Goal: Find specific page/section: Find specific page/section

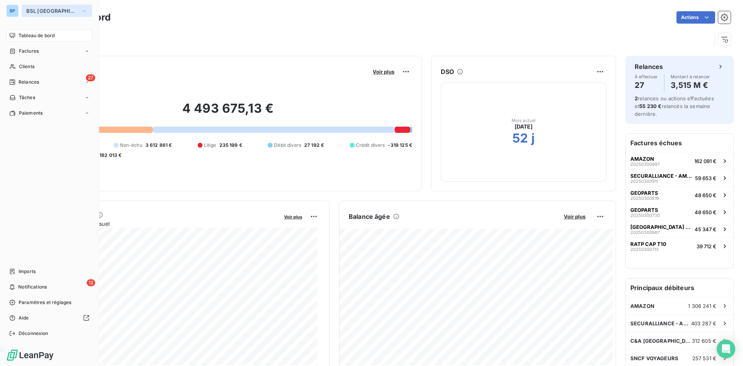
click at [52, 11] on span "BSL [GEOGRAPHIC_DATA]" at bounding box center [52, 11] width 52 height 6
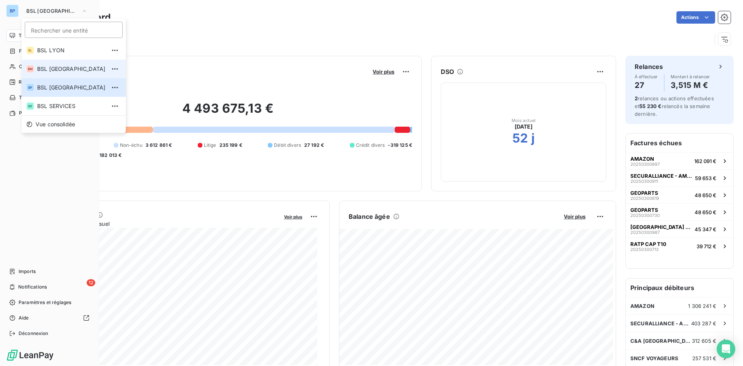
click at [50, 71] on span "BSL [GEOGRAPHIC_DATA]" at bounding box center [71, 69] width 69 height 8
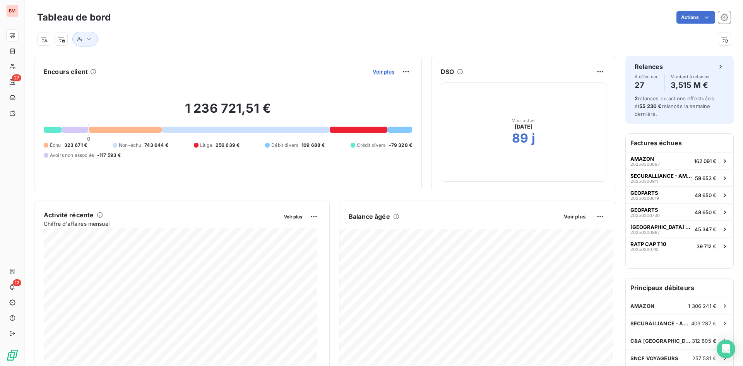
click at [384, 72] on span "Voir plus" at bounding box center [384, 72] width 22 height 6
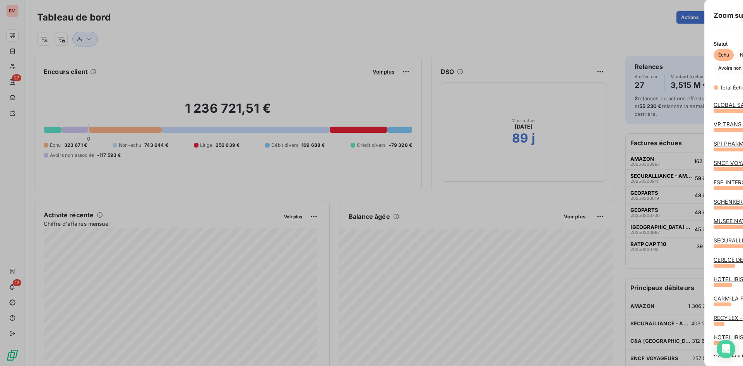
scroll to position [250, 291]
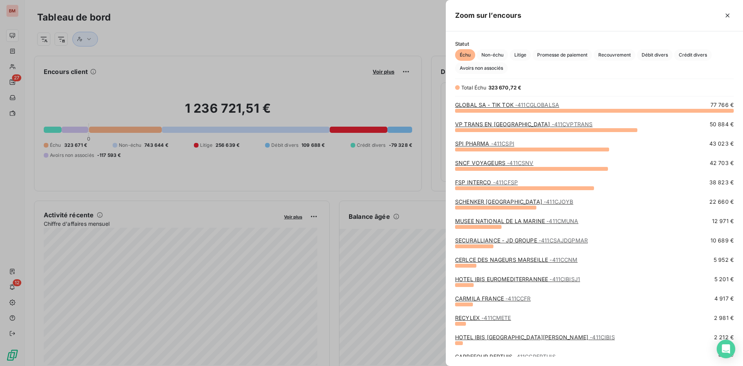
click at [285, 63] on div at bounding box center [371, 183] width 743 height 366
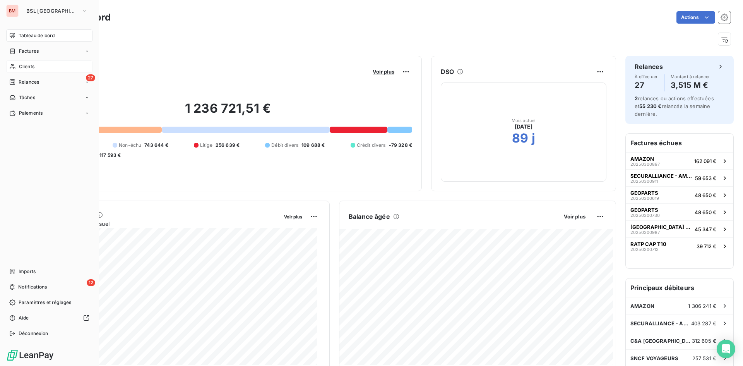
click at [33, 69] on span "Clients" at bounding box center [26, 66] width 15 height 7
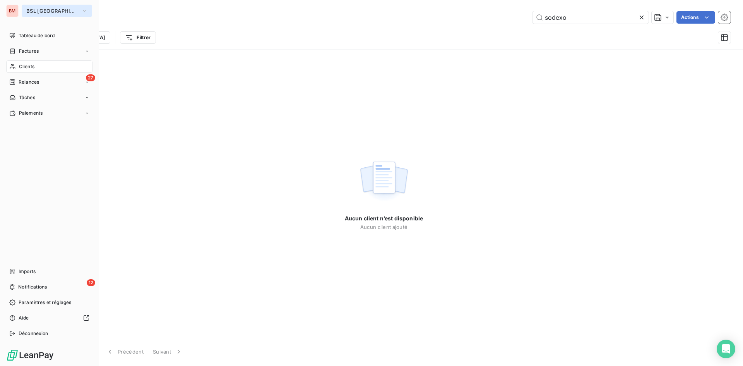
type input "sodexo"
click at [81, 12] on icon "button" at bounding box center [84, 11] width 6 height 8
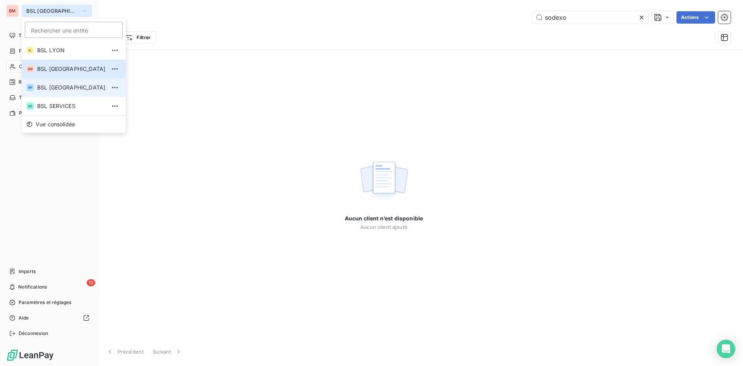
click at [57, 85] on span "BSL [GEOGRAPHIC_DATA]" at bounding box center [71, 88] width 69 height 8
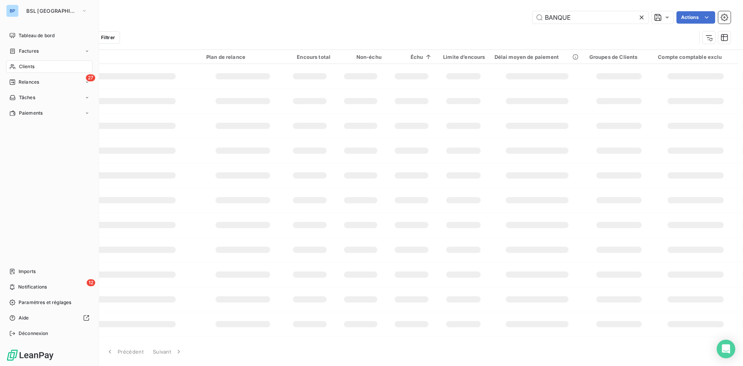
type input "sodexo"
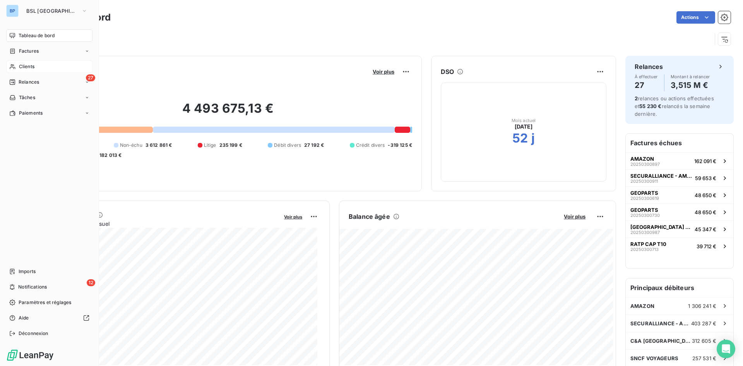
click at [20, 67] on span "Clients" at bounding box center [26, 66] width 15 height 7
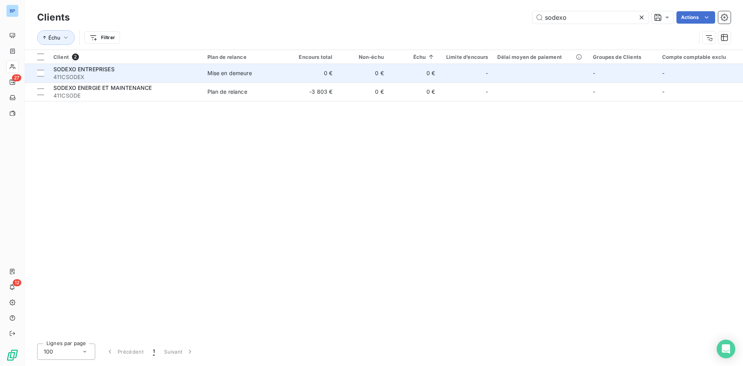
click at [199, 69] on td "SODEXO ENTREPRISES 411CSODEX" at bounding box center [126, 73] width 154 height 19
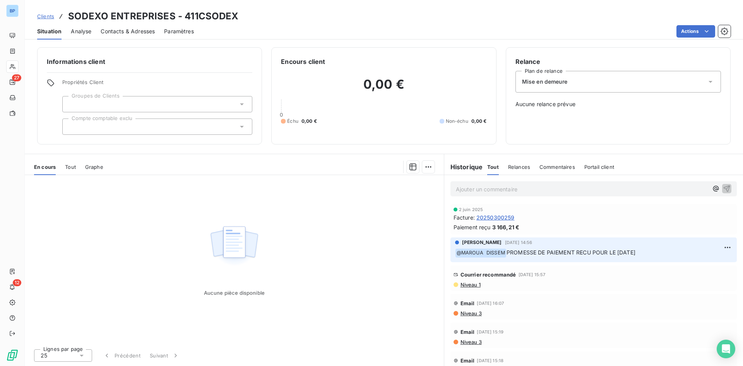
click at [50, 15] on span "Clients" at bounding box center [45, 16] width 17 height 6
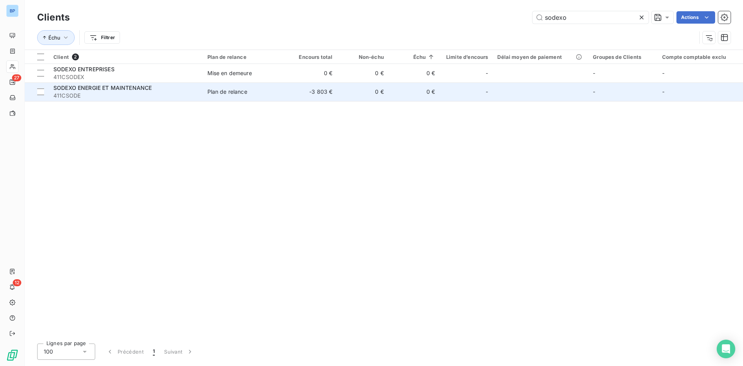
click at [87, 90] on span "SODEXO ENERGIE ET MAINTENANCE" at bounding box center [102, 87] width 98 height 7
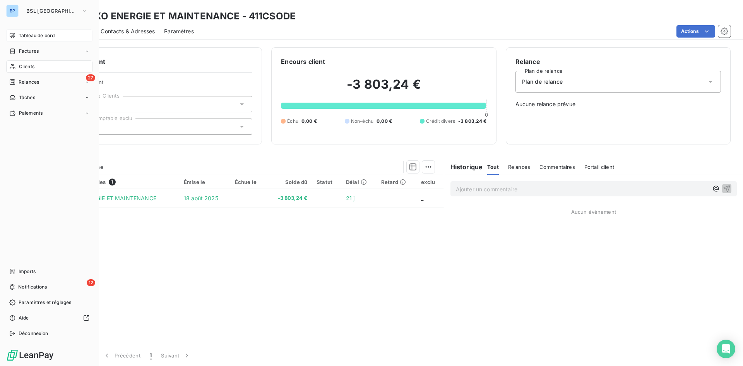
click at [26, 30] on div "Tableau de bord" at bounding box center [49, 35] width 86 height 12
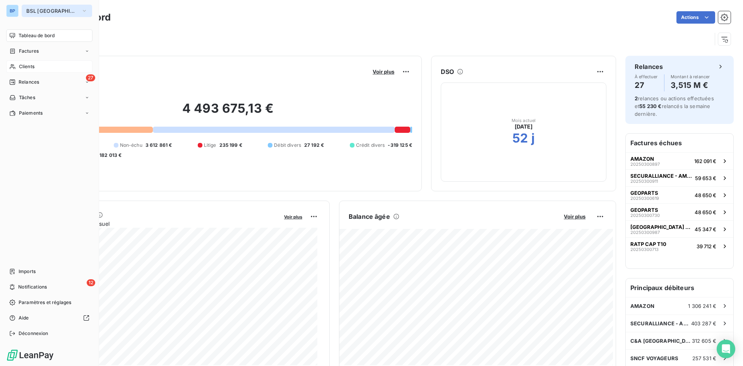
click at [53, 12] on button "BSL [GEOGRAPHIC_DATA]" at bounding box center [57, 11] width 70 height 12
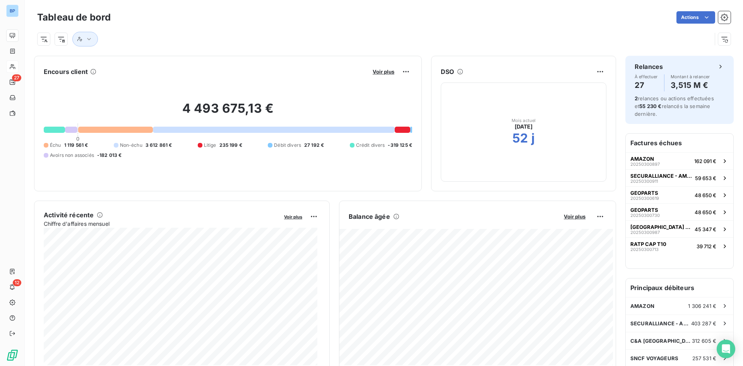
click at [503, 25] on div "Tableau de bord Actions" at bounding box center [384, 17] width 694 height 16
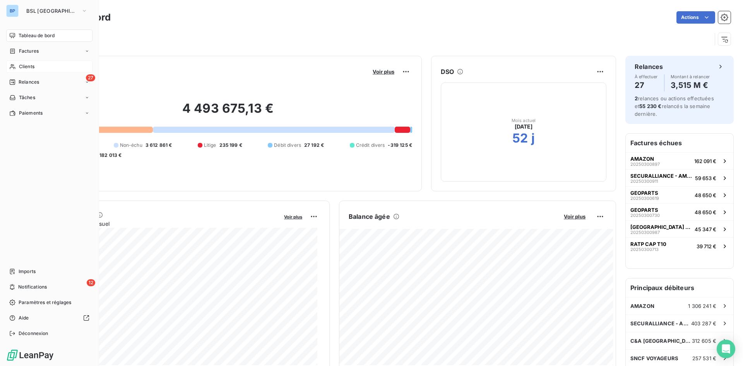
click at [38, 66] on div "Clients" at bounding box center [49, 66] width 86 height 12
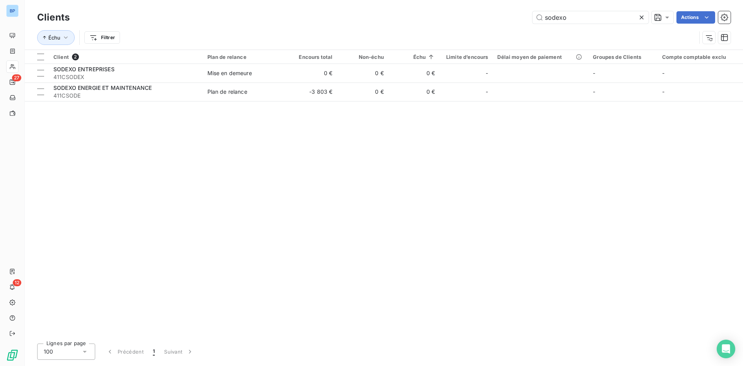
drag, startPoint x: 579, startPoint y: 17, endPoint x: 365, endPoint y: -6, distance: 215.6
click at [365, 0] on html "BP 27 12 Clients sodexo Actions Échu Filtrer Client 2 Plan de relance Encours t…" at bounding box center [371, 183] width 743 height 366
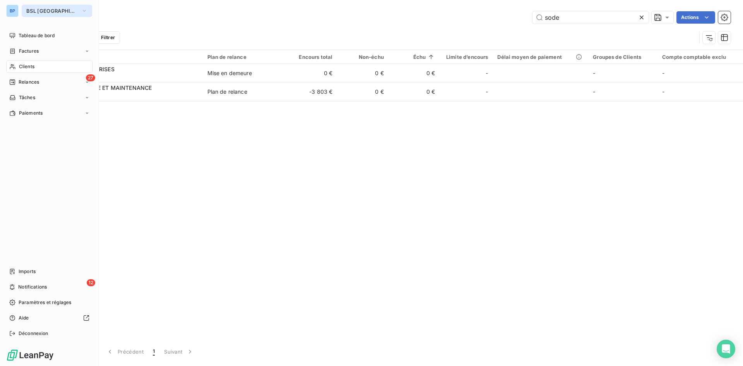
type input "sode"
click at [81, 9] on icon "button" at bounding box center [84, 11] width 6 height 8
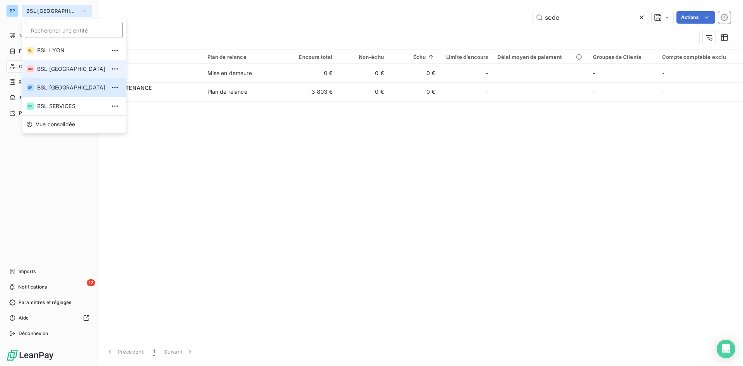
click at [57, 71] on span "BSL [GEOGRAPHIC_DATA]" at bounding box center [71, 69] width 69 height 8
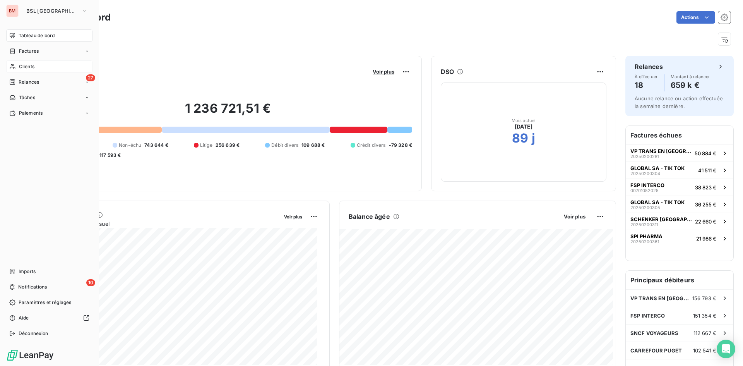
click at [28, 65] on span "Clients" at bounding box center [26, 66] width 15 height 7
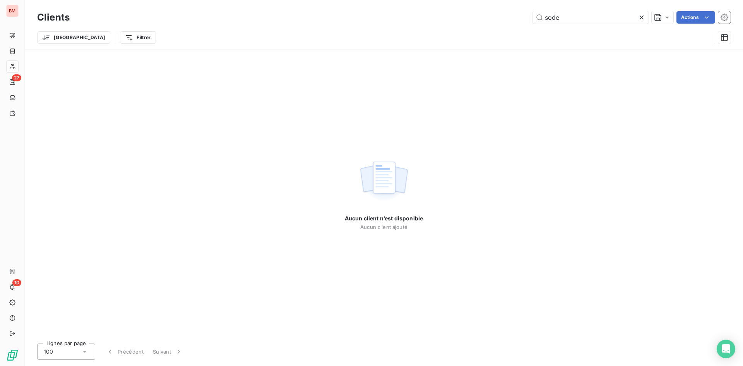
drag, startPoint x: 521, startPoint y: 15, endPoint x: 364, endPoint y: -6, distance: 158.2
click at [364, 0] on html "BM 27 10 Clients sode Actions Trier Filtrer Aucun client n’est disponible Aucun…" at bounding box center [371, 183] width 743 height 366
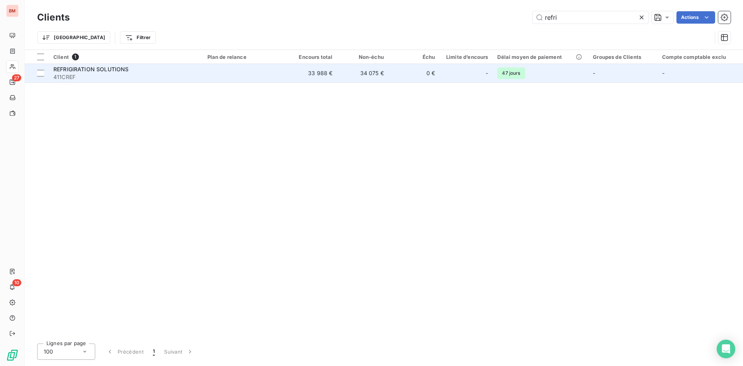
type input "refri"
click at [158, 77] on span "411CREF" at bounding box center [125, 77] width 145 height 8
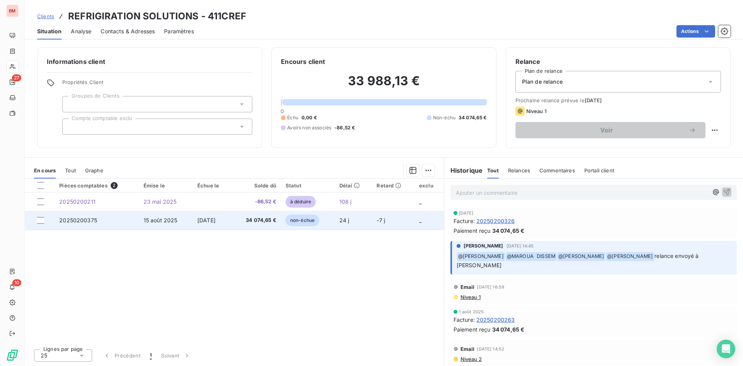
click at [257, 223] on span "34 074,65 €" at bounding box center [256, 220] width 40 height 8
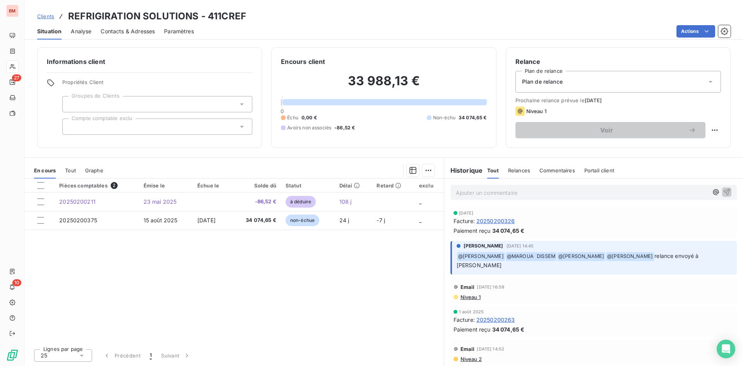
click at [488, 220] on span "20250200326" at bounding box center [496, 221] width 39 height 8
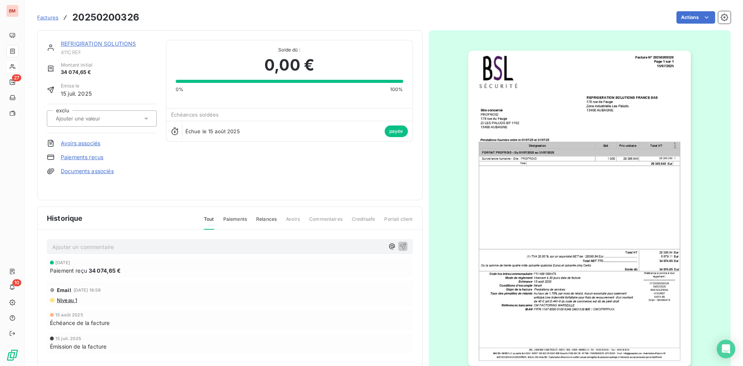
click at [555, 148] on img "button" at bounding box center [579, 208] width 223 height 315
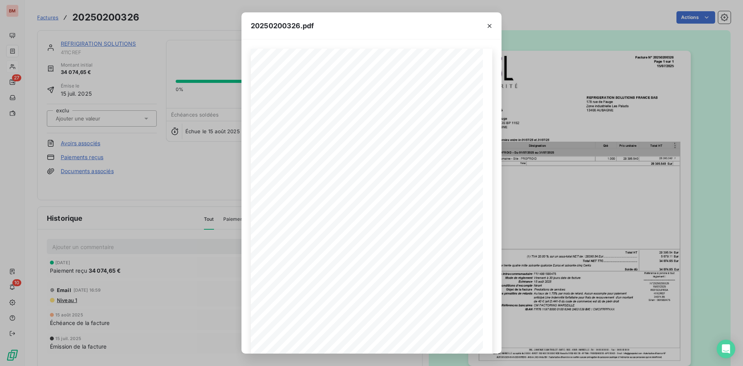
drag, startPoint x: 492, startPoint y: 24, endPoint x: 101, endPoint y: 2, distance: 391.2
click at [491, 24] on icon "button" at bounding box center [490, 26] width 8 height 8
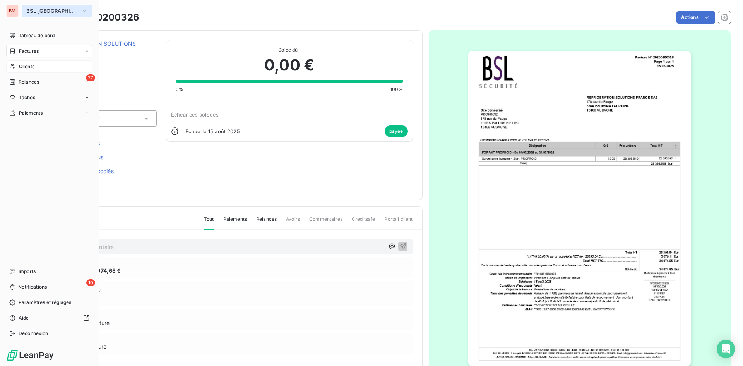
click at [80, 12] on button "BSL [GEOGRAPHIC_DATA]" at bounding box center [57, 11] width 70 height 12
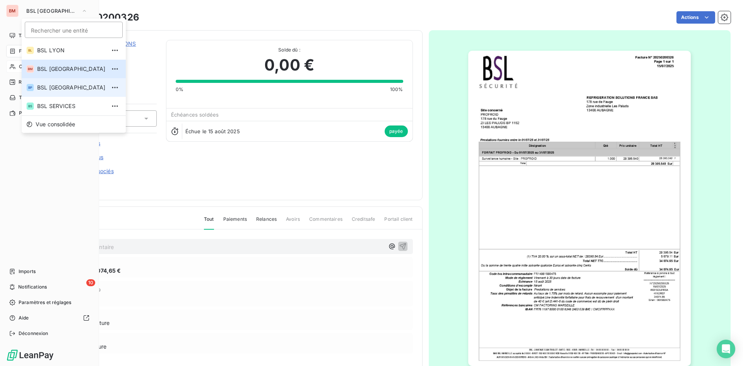
click at [55, 81] on li "BP BSL [GEOGRAPHIC_DATA]" at bounding box center [74, 87] width 104 height 19
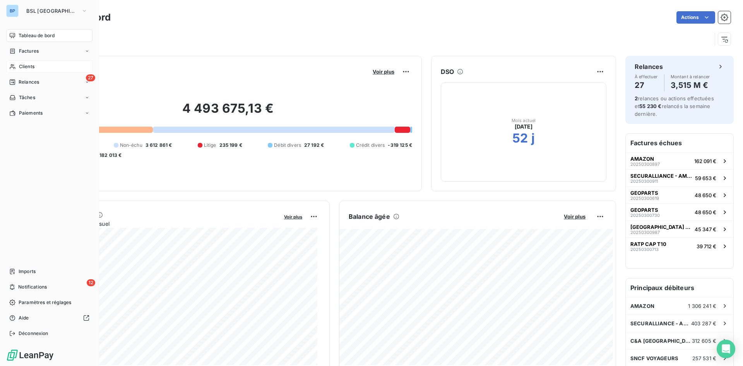
click at [42, 63] on div "Clients" at bounding box center [49, 66] width 86 height 12
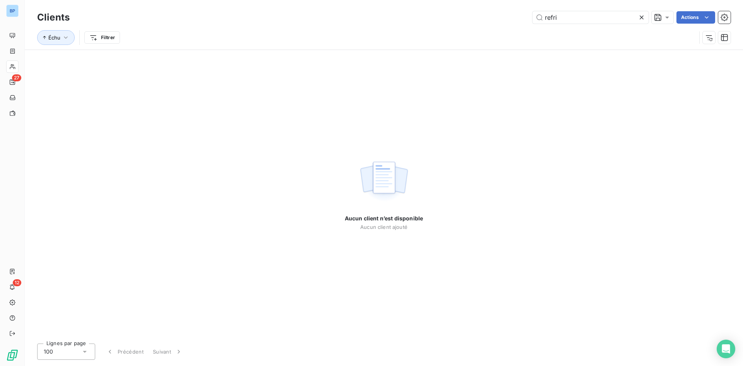
drag, startPoint x: 567, startPoint y: 14, endPoint x: 365, endPoint y: 15, distance: 201.7
click at [362, 15] on div "refri Actions" at bounding box center [405, 17] width 652 height 12
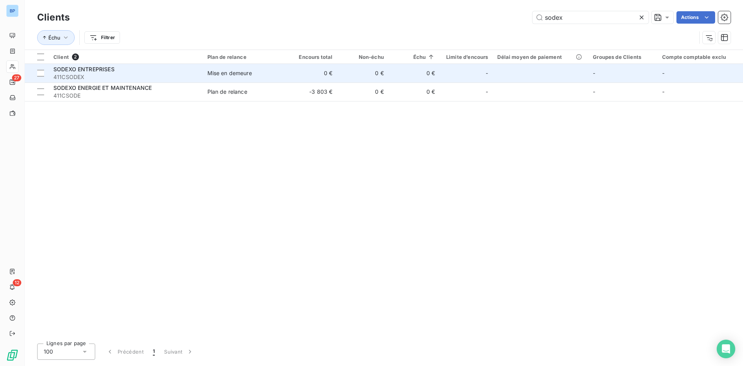
type input "sodex"
click at [203, 68] on td "SODEXO ENTREPRISES 411CSODEX" at bounding box center [126, 73] width 154 height 19
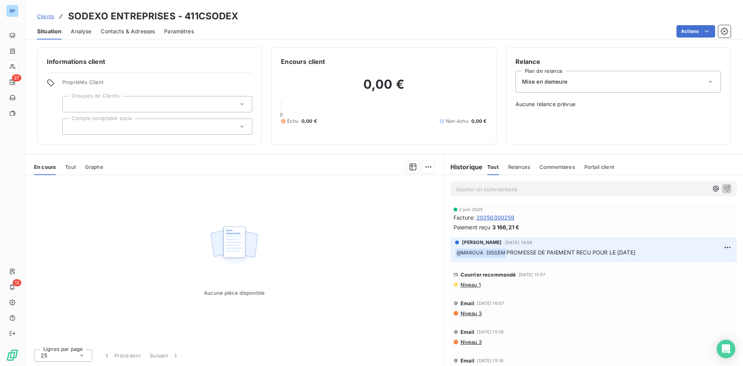
click at [496, 216] on span "20250300259" at bounding box center [496, 217] width 38 height 8
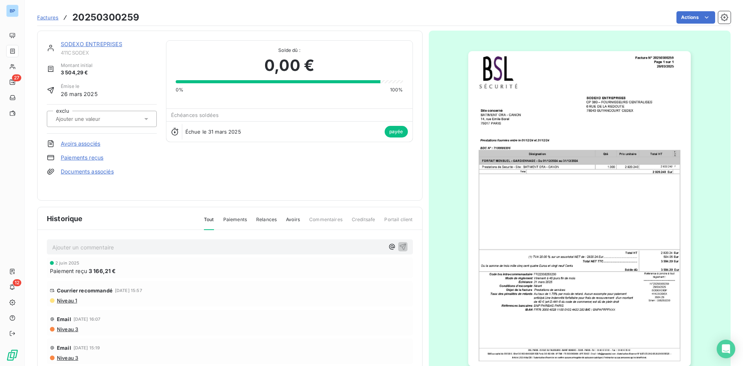
scroll to position [33, 0]
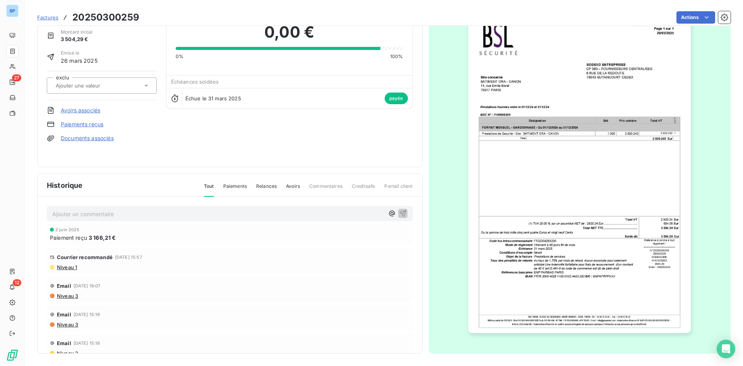
click at [240, 184] on span "Paiements" at bounding box center [235, 189] width 24 height 13
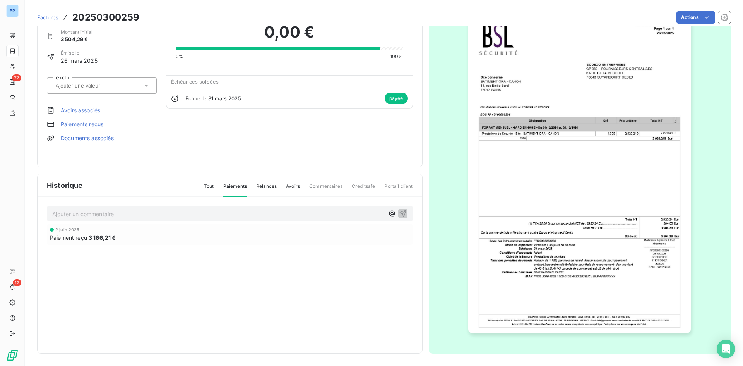
click at [271, 186] on span "Relances" at bounding box center [266, 189] width 21 height 13
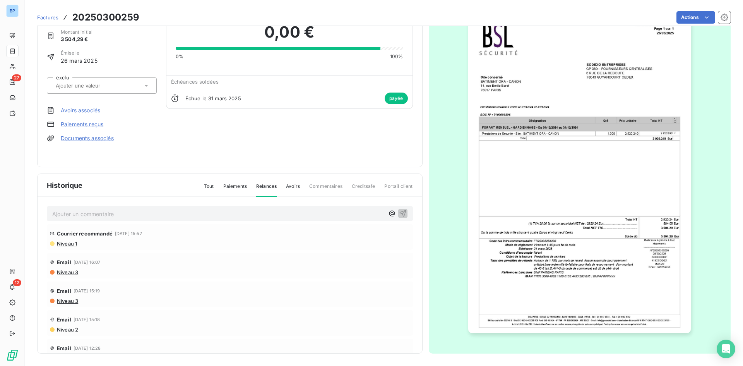
click at [298, 188] on div "Tout Paiements Relances Avoirs Commentaires Creditsafe Portail client" at bounding box center [304, 189] width 218 height 13
click at [209, 186] on span "Tout" at bounding box center [209, 189] width 10 height 13
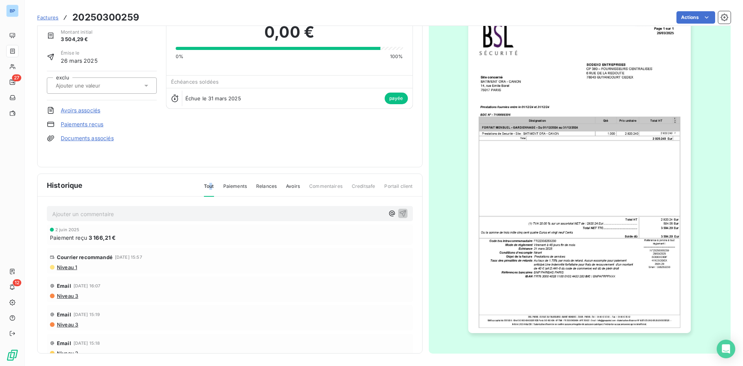
scroll to position [0, 0]
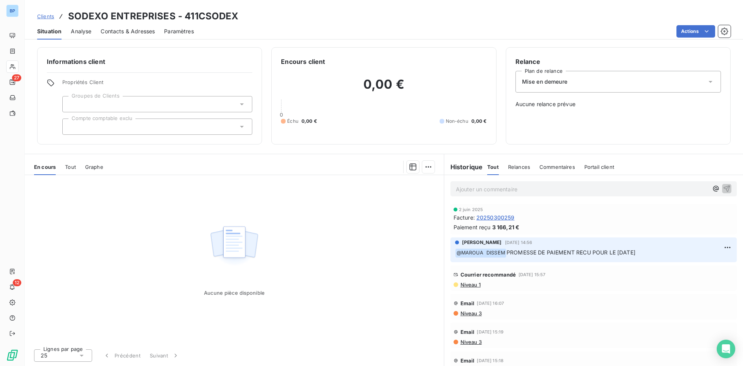
click at [71, 166] on span "Tout" at bounding box center [70, 167] width 11 height 6
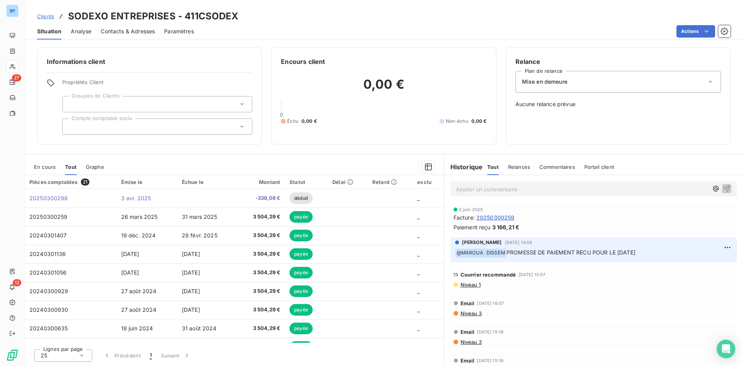
drag, startPoint x: 648, startPoint y: 250, endPoint x: 461, endPoint y: 250, distance: 187.0
click at [461, 250] on p "﻿ @ MAROUA DISSEM PROMESSE DE PAIEMENT RECU POUR LE [DATE]" at bounding box center [593, 252] width 277 height 9
click at [586, 250] on span "PROMESSE DE PAIEMENT RECU POUR LE [DATE]" at bounding box center [571, 252] width 129 height 7
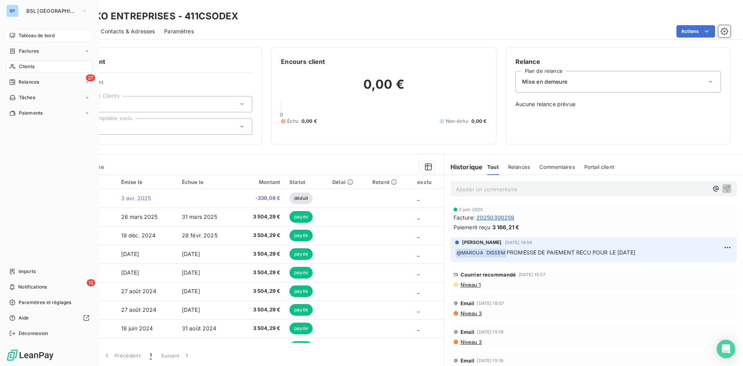
click at [51, 32] on div "Tableau de bord" at bounding box center [49, 35] width 86 height 12
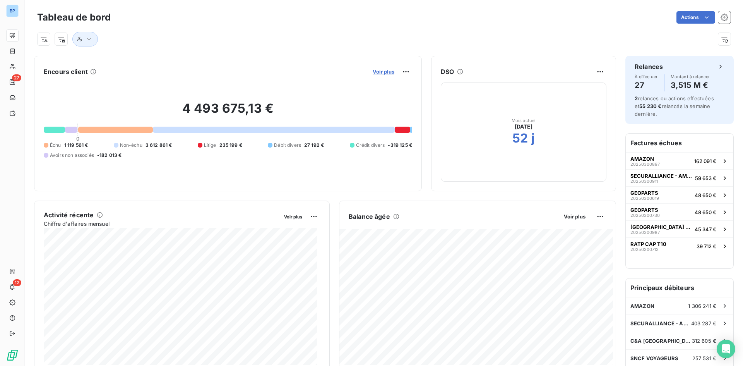
click at [373, 72] on span "Voir plus" at bounding box center [384, 72] width 22 height 6
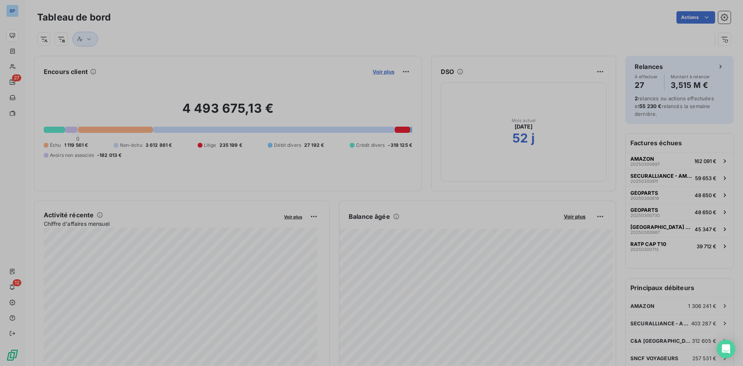
scroll to position [360, 291]
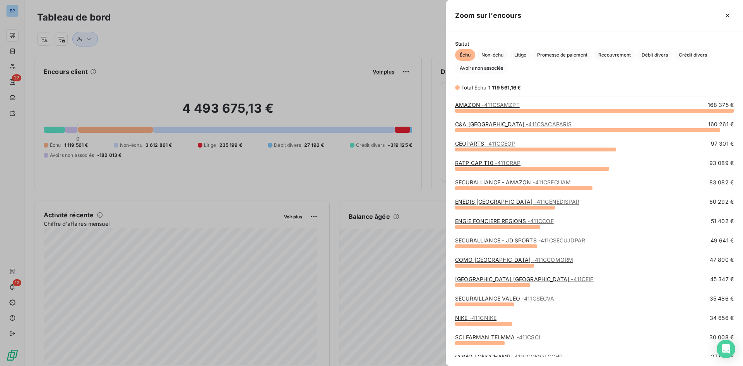
click at [316, 45] on div at bounding box center [371, 183] width 743 height 366
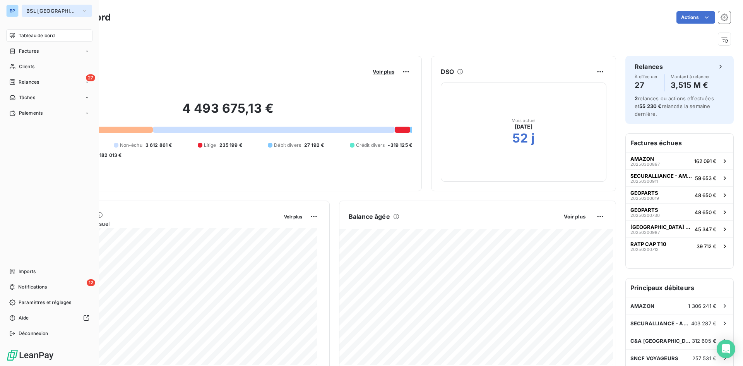
click at [81, 10] on icon "button" at bounding box center [84, 11] width 6 height 8
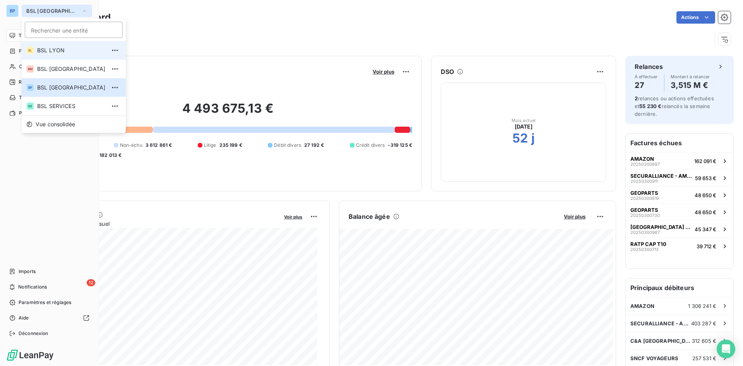
click at [49, 55] on li "BL BSL LYON" at bounding box center [74, 50] width 104 height 19
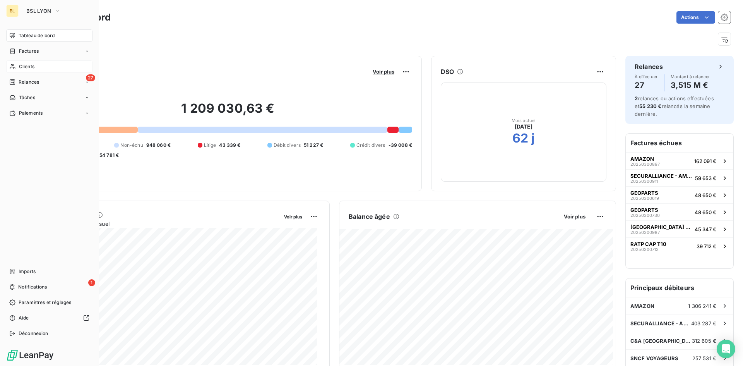
click at [31, 67] on span "Clients" at bounding box center [26, 66] width 15 height 7
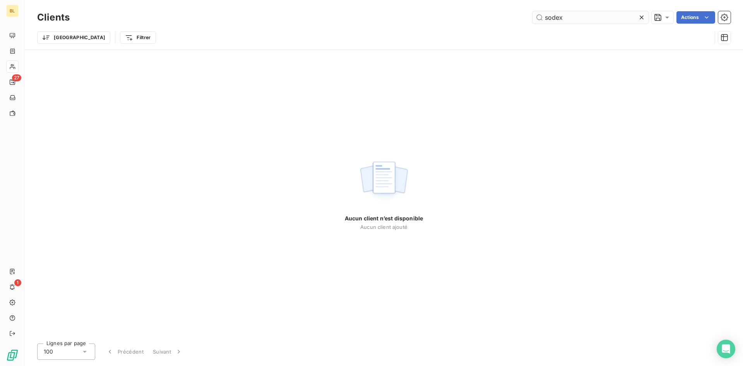
click at [573, 15] on input "sodex" at bounding box center [591, 17] width 116 height 12
drag, startPoint x: 642, startPoint y: 17, endPoint x: 542, endPoint y: 4, distance: 101.2
click at [641, 17] on icon at bounding box center [642, 18] width 8 height 8
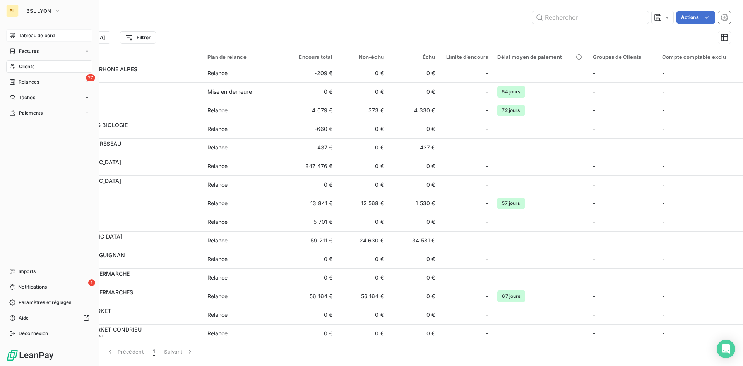
click at [62, 37] on div "Tableau de bord" at bounding box center [49, 35] width 86 height 12
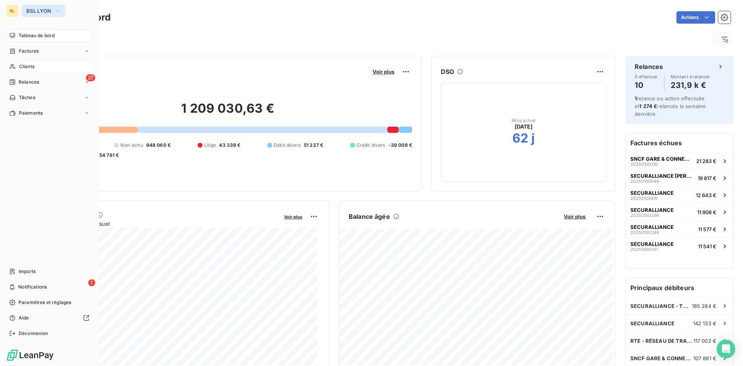
click at [61, 11] on button "BSL LYON" at bounding box center [44, 11] width 44 height 12
